Goal: Task Accomplishment & Management: Manage account settings

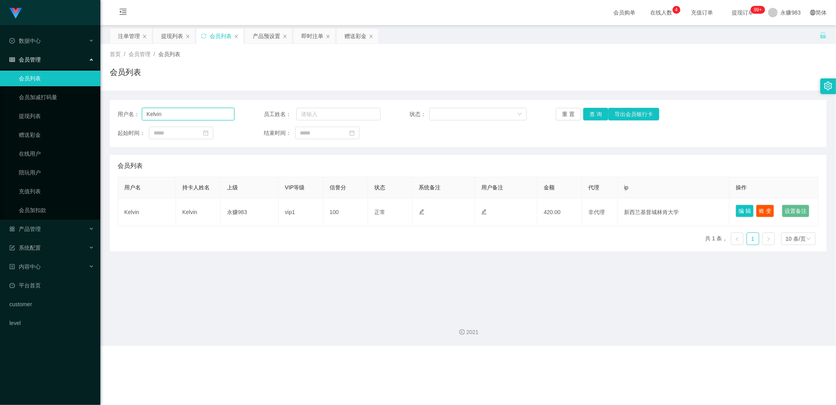
click at [194, 119] on input "Kelvin" at bounding box center [188, 114] width 92 height 13
click at [189, 114] on input "Kelvin" at bounding box center [188, 114] width 92 height 13
click at [562, 111] on button "重 置" at bounding box center [568, 114] width 25 height 13
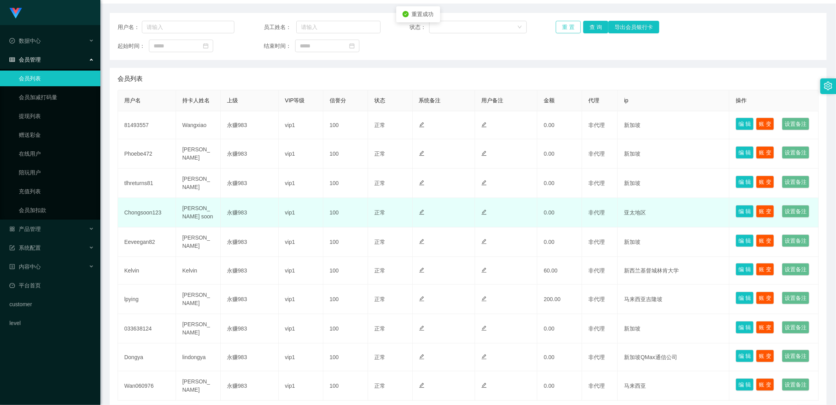
scroll to position [131, 0]
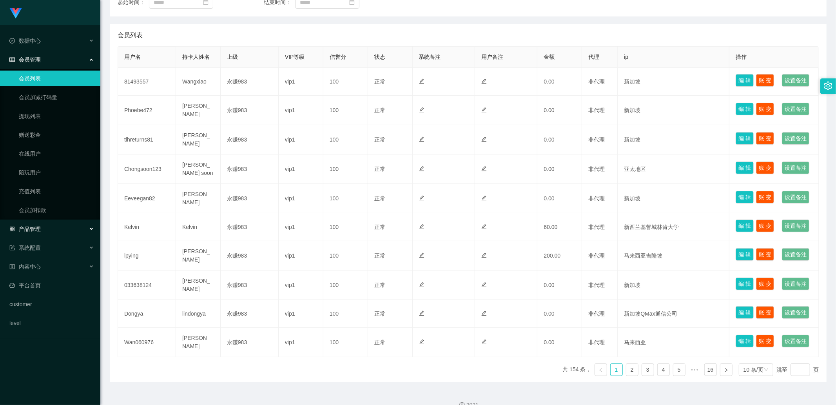
click at [41, 226] on div "产品管理" at bounding box center [50, 229] width 100 height 16
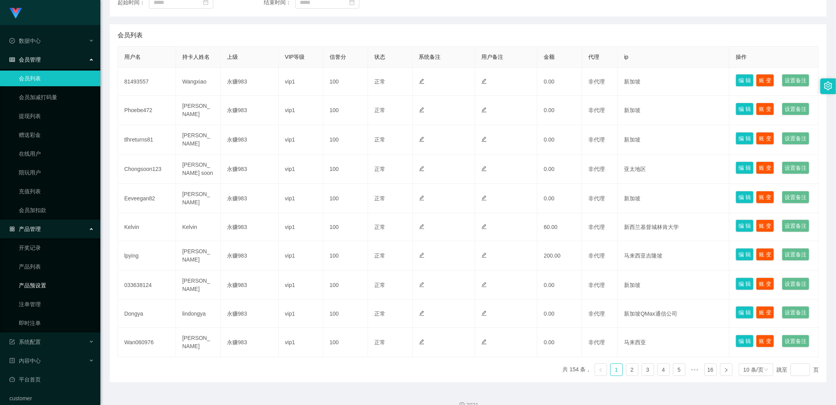
click at [53, 285] on link "产品预设置" at bounding box center [56, 285] width 75 height 16
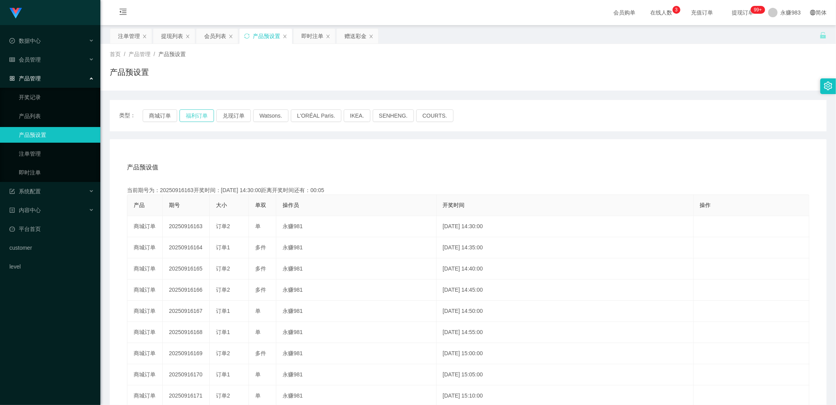
click at [202, 118] on button "福利订单" at bounding box center [197, 115] width 34 height 13
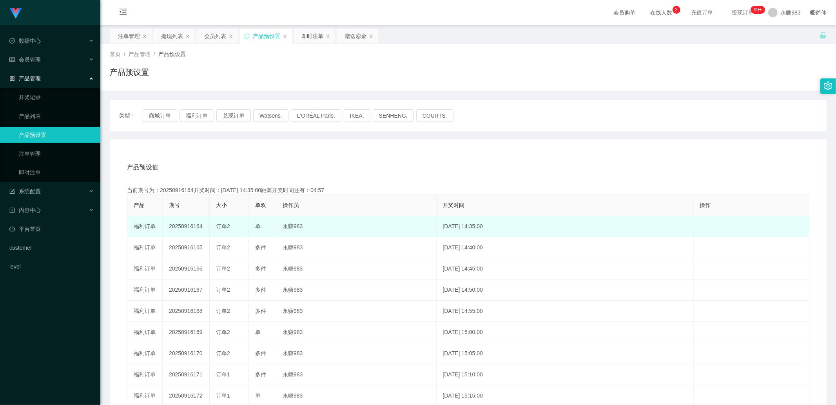
drag, startPoint x: 192, startPoint y: 226, endPoint x: 204, endPoint y: 226, distance: 11.4
click at [204, 226] on td "20250916164" at bounding box center [186, 226] width 47 height 21
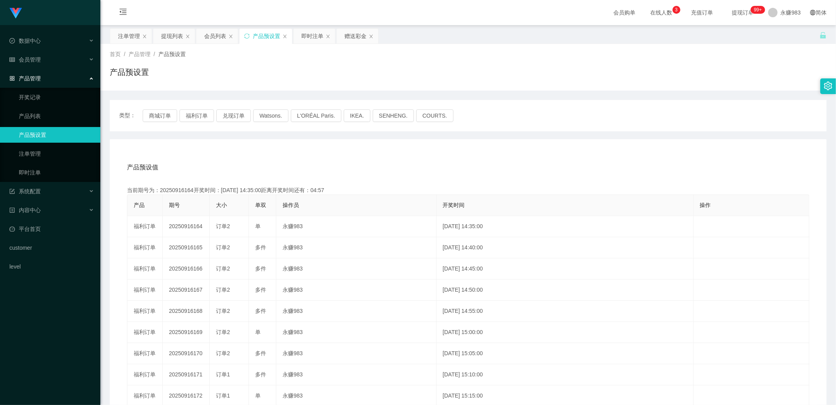
copy td "164"
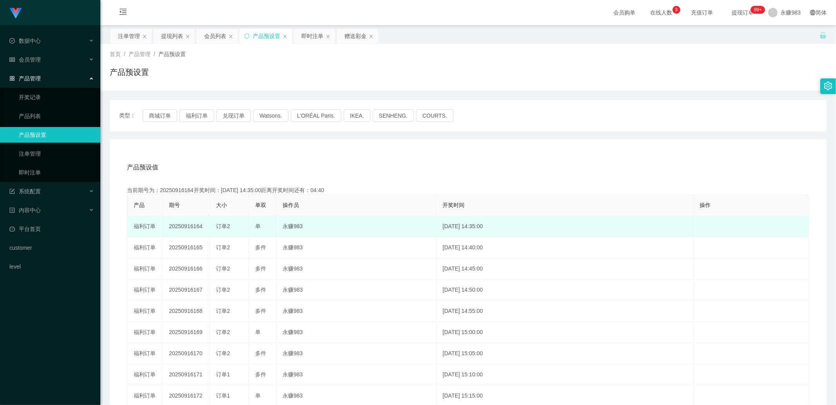
drag, startPoint x: 233, startPoint y: 225, endPoint x: 213, endPoint y: 222, distance: 20.2
click at [213, 223] on td "订单2" at bounding box center [229, 226] width 39 height 21
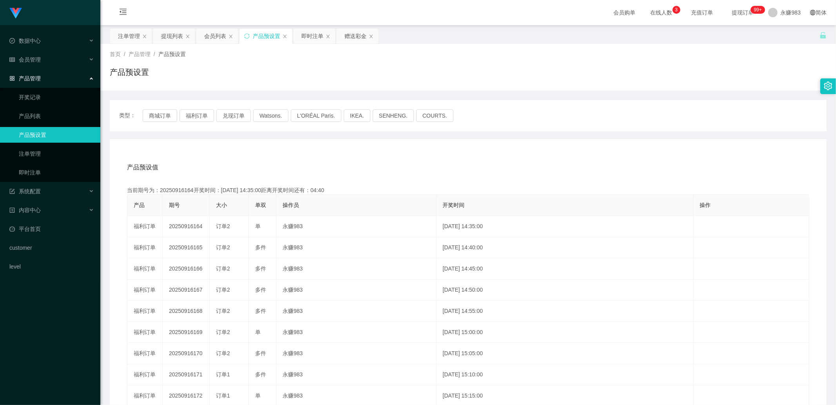
copy span "订单2"
click at [36, 175] on link "即时注单" at bounding box center [56, 173] width 75 height 16
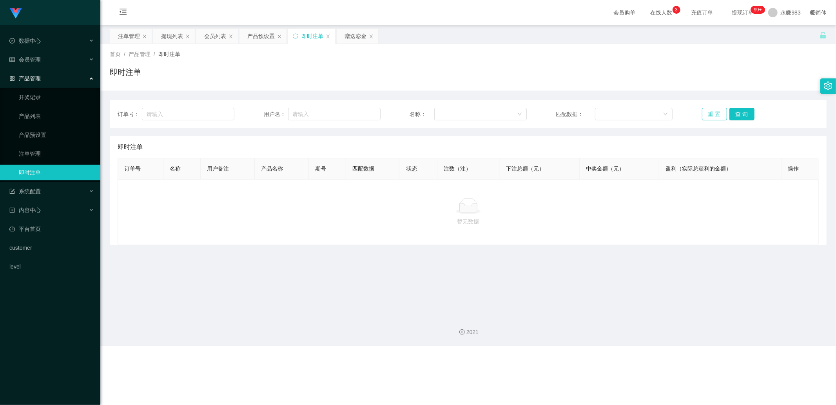
click at [709, 111] on button "重 置" at bounding box center [714, 114] width 25 height 13
click at [38, 151] on link "注单管理" at bounding box center [56, 154] width 75 height 16
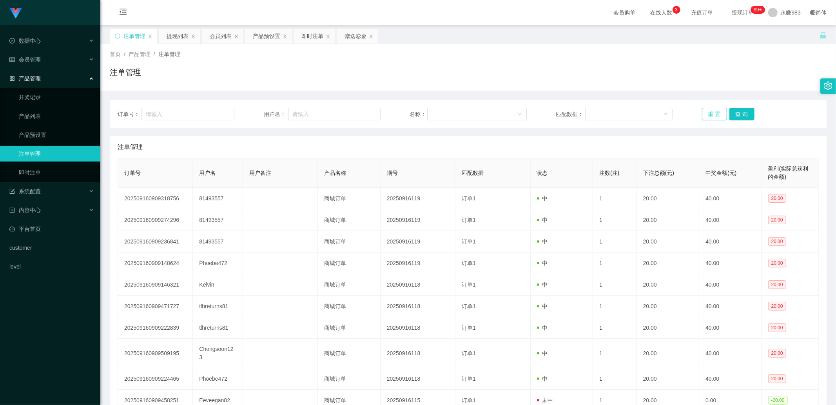
click at [714, 115] on button "重 置" at bounding box center [714, 114] width 25 height 13
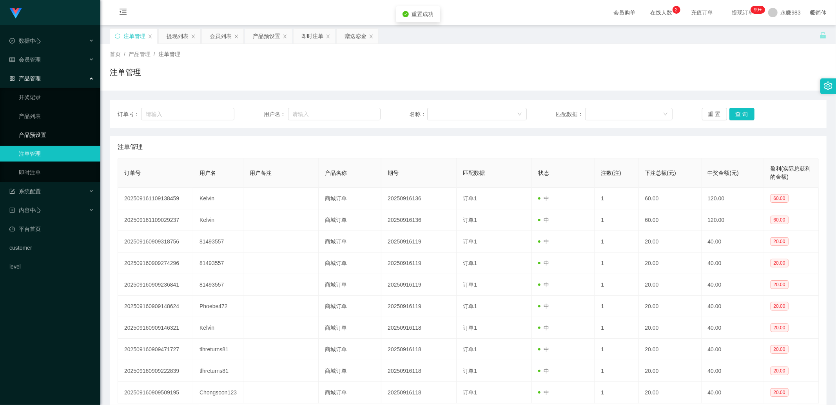
click at [28, 136] on link "产品预设置" at bounding box center [56, 135] width 75 height 16
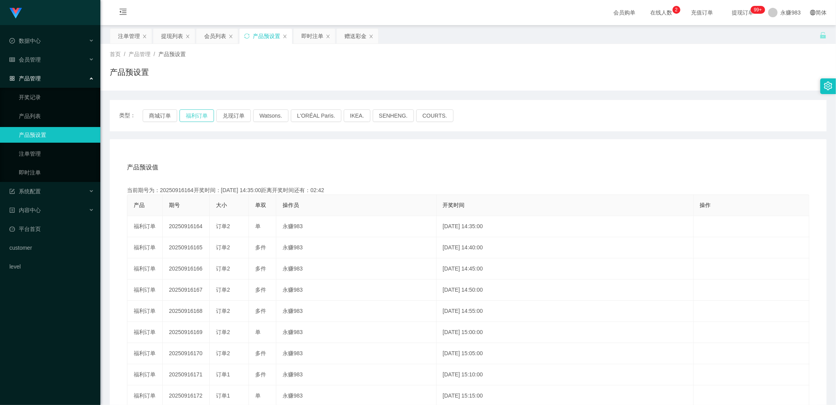
click at [191, 115] on button "福利订单" at bounding box center [197, 115] width 34 height 13
click at [154, 113] on button "商城订单" at bounding box center [160, 115] width 34 height 13
click at [30, 175] on link "即时注单" at bounding box center [56, 173] width 75 height 16
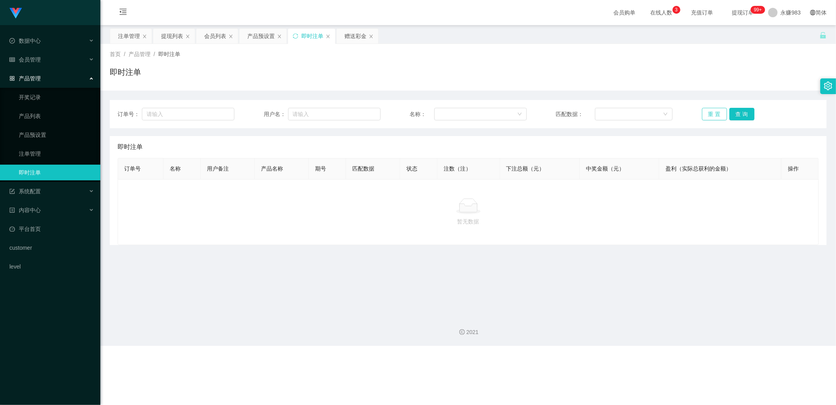
click at [708, 110] on button "重 置" at bounding box center [714, 114] width 25 height 13
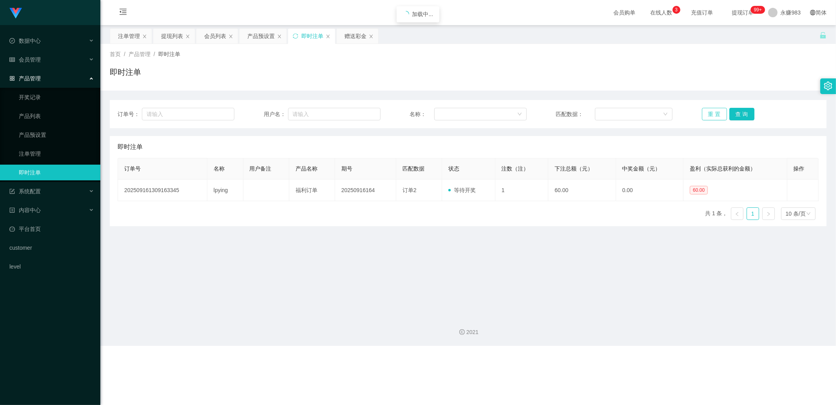
click at [708, 110] on button "重 置" at bounding box center [714, 114] width 25 height 13
click at [492, 276] on main "关闭左侧 关闭右侧 关闭其它 刷新页面 注单管理 提现列表 会员列表 产品预设置 即时注单 赠送彩金 首页 / 产品管理 / 即时注单 / 即时注单 订单号：…" at bounding box center [468, 167] width 736 height 284
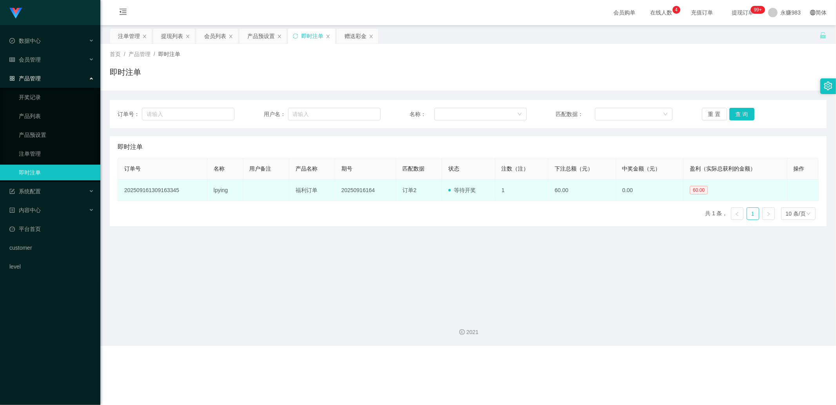
click at [227, 187] on td "lpying" at bounding box center [225, 191] width 36 height 22
click at [218, 189] on td "lpying" at bounding box center [225, 191] width 36 height 22
copy td "lpying"
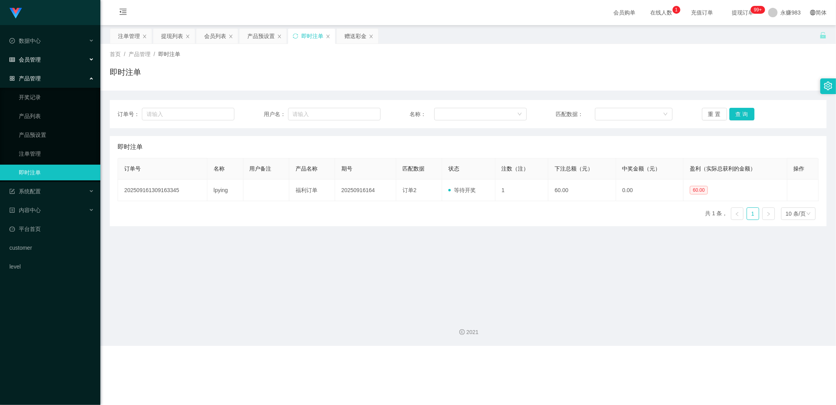
click at [49, 61] on div "会员管理" at bounding box center [50, 60] width 100 height 16
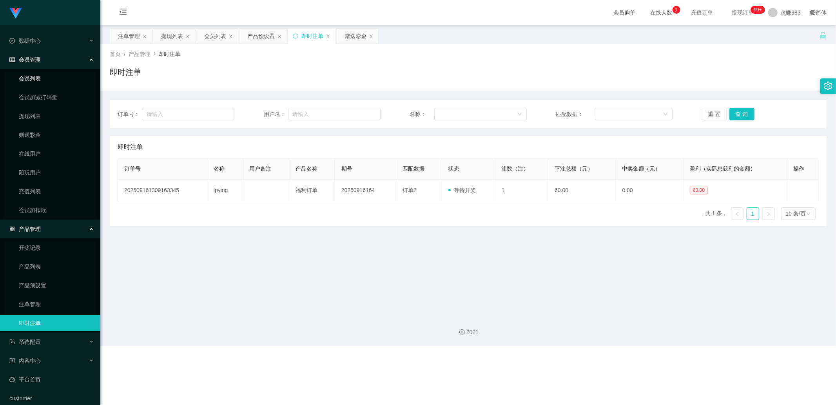
drag, startPoint x: 45, startPoint y: 78, endPoint x: 51, endPoint y: 77, distance: 5.9
click at [45, 78] on link "会员列表" at bounding box center [56, 79] width 75 height 16
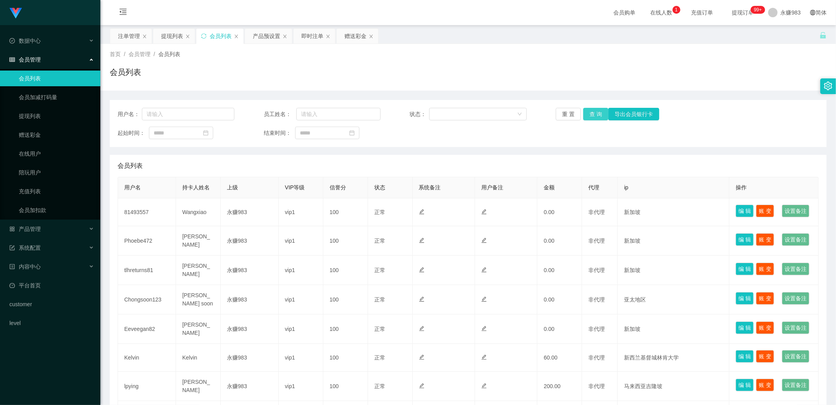
click at [583, 112] on button "查 询" at bounding box center [595, 114] width 25 height 13
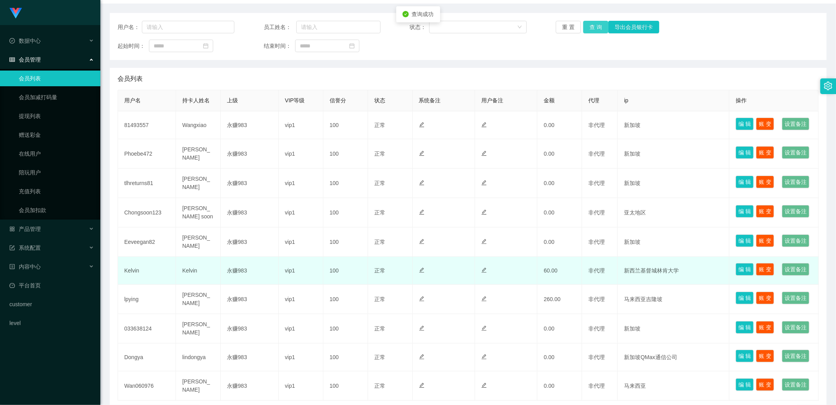
scroll to position [174, 0]
